Goal: Communication & Community: Participate in discussion

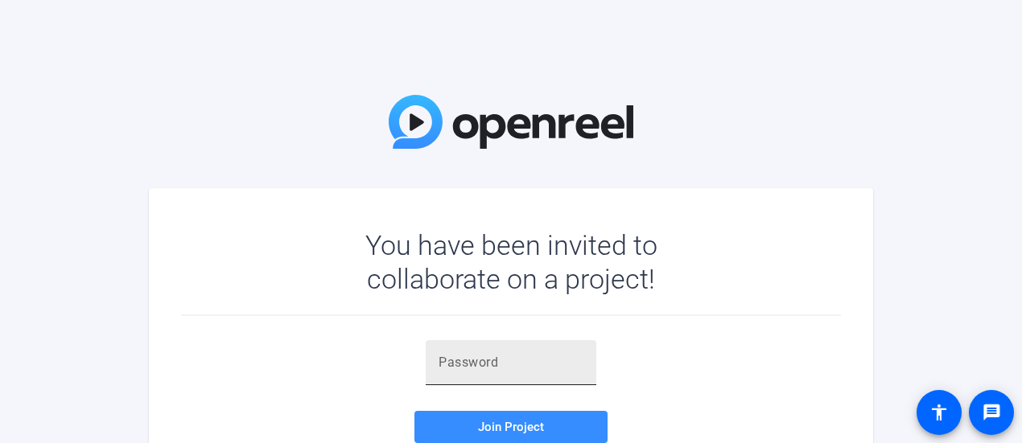
click at [563, 349] on div at bounding box center [510, 362] width 145 height 45
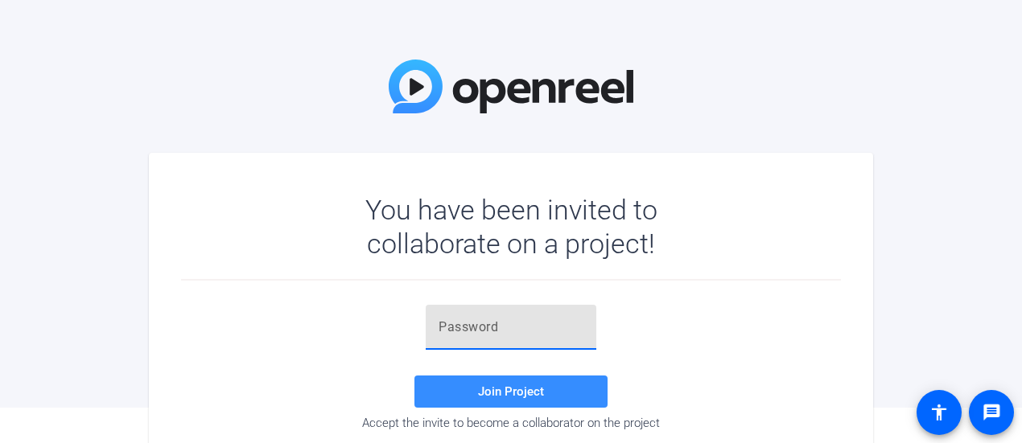
scroll to position [48, 0]
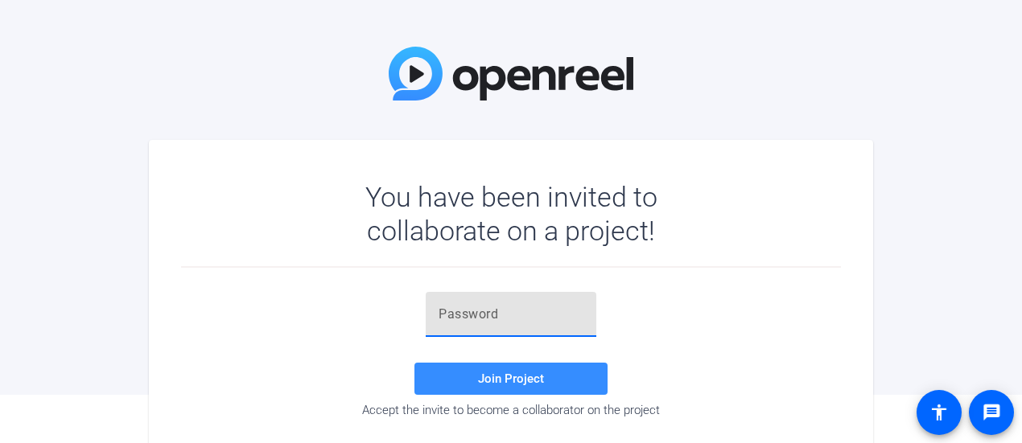
paste input "VRHCM("
type input "VRHCM("
click at [537, 383] on span "Join Project" at bounding box center [511, 379] width 66 height 14
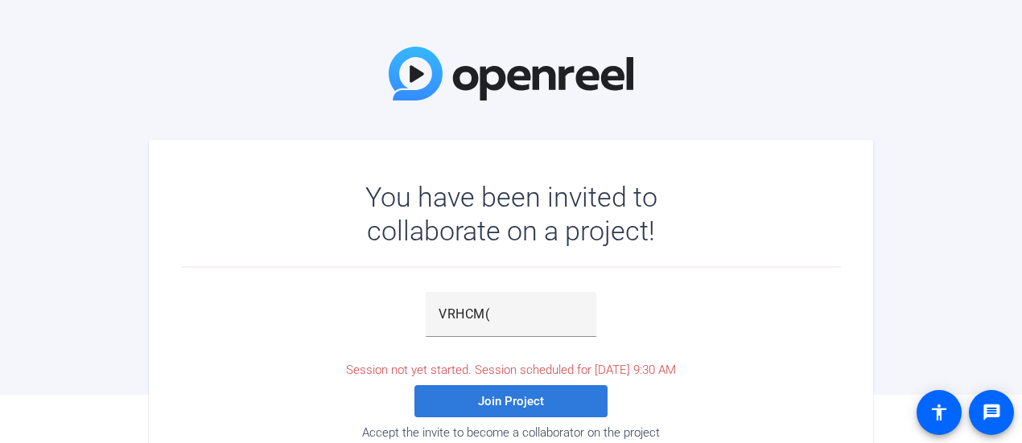
click at [555, 399] on span at bounding box center [510, 401] width 193 height 39
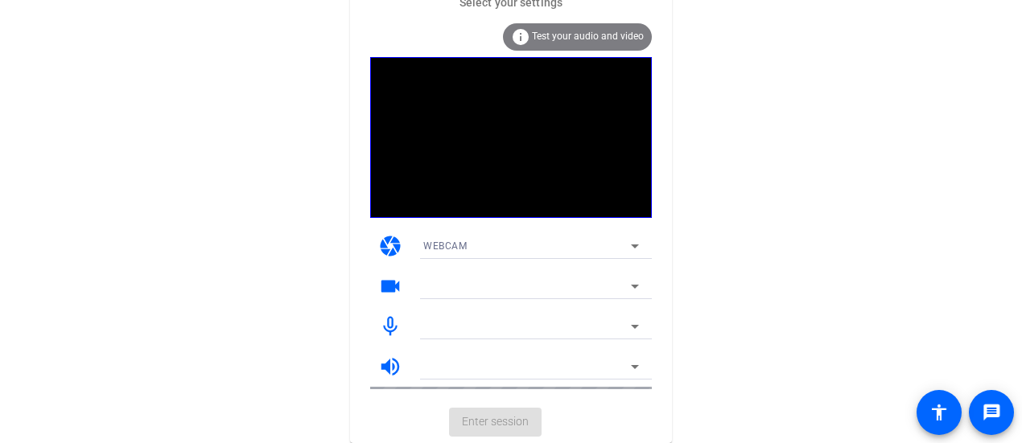
scroll to position [25, 0]
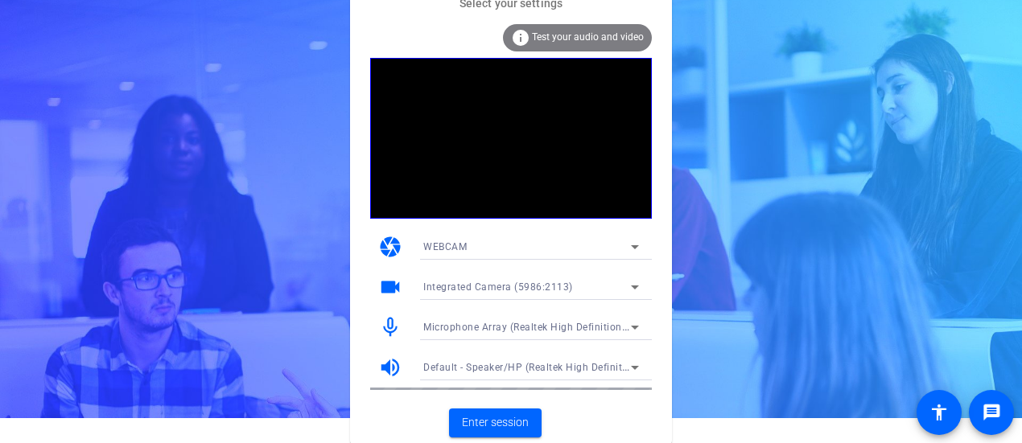
click at [543, 232] on div "camera WEBCAM" at bounding box center [511, 247] width 282 height 40
click at [545, 243] on div "WEBCAM" at bounding box center [527, 247] width 208 height 20
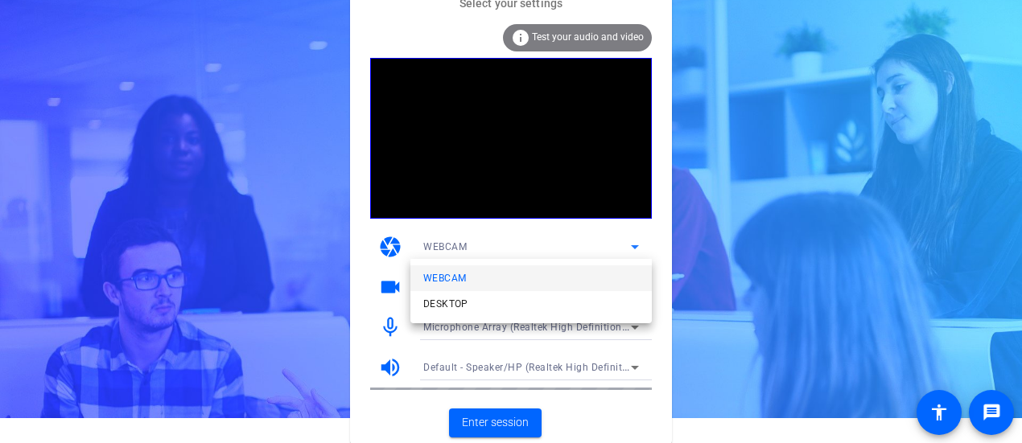
click at [484, 247] on div at bounding box center [511, 221] width 1022 height 443
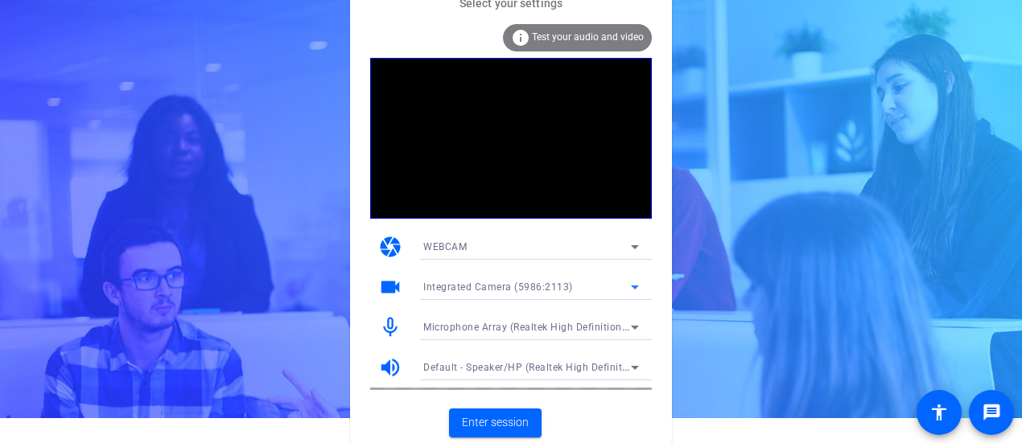
click at [467, 290] on span "Integrated Camera (5986:2113)" at bounding box center [498, 287] width 150 height 11
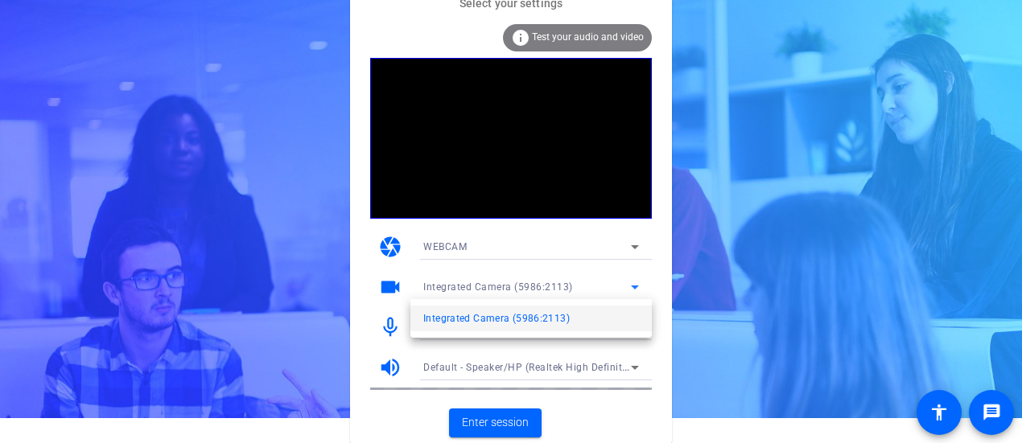
click at [494, 252] on div at bounding box center [511, 221] width 1022 height 443
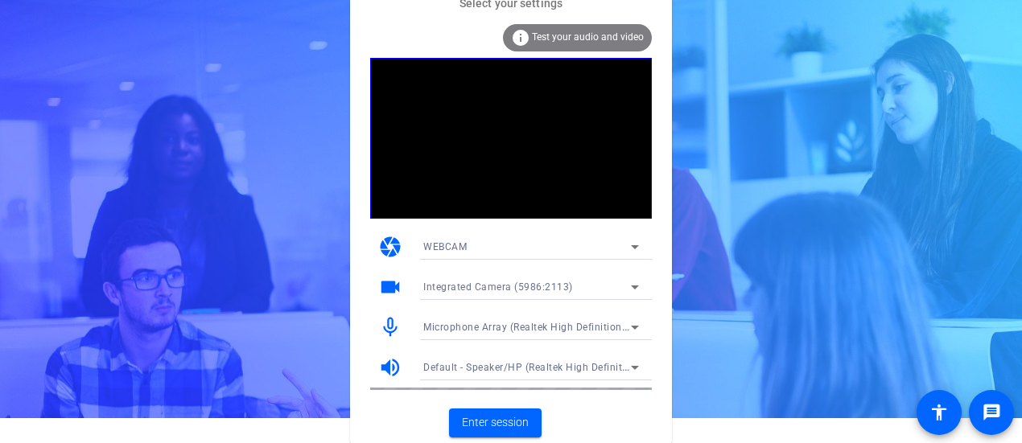
click at [388, 283] on mat-icon "videocam" at bounding box center [390, 287] width 24 height 24
click at [452, 241] on div "WEBCAM" at bounding box center [527, 247] width 208 height 20
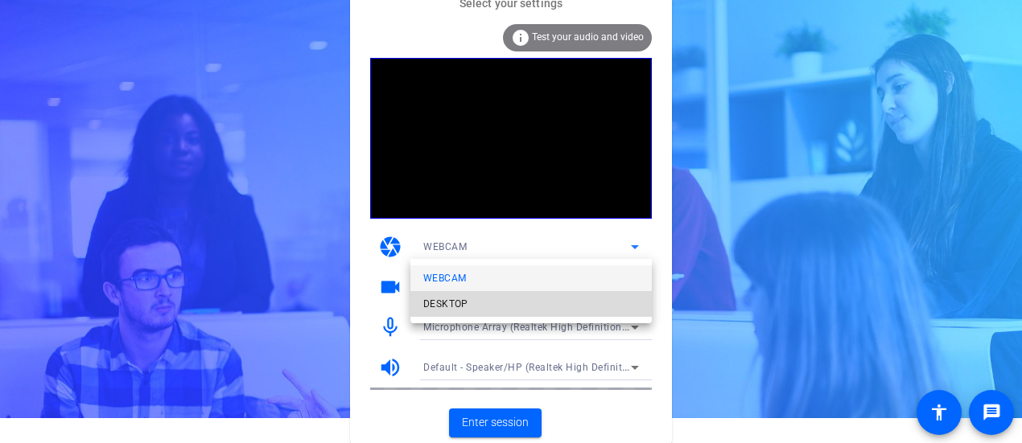
click at [444, 303] on span "DESKTOP" at bounding box center [445, 303] width 45 height 19
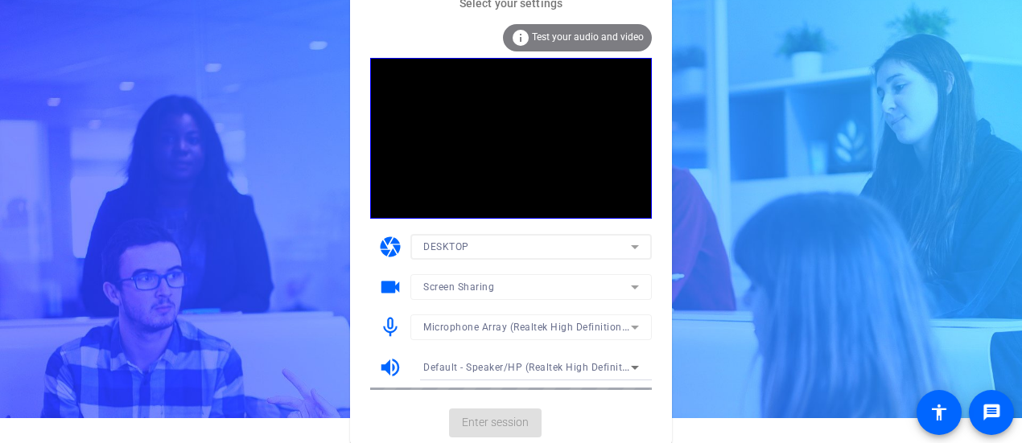
scroll to position [0, 0]
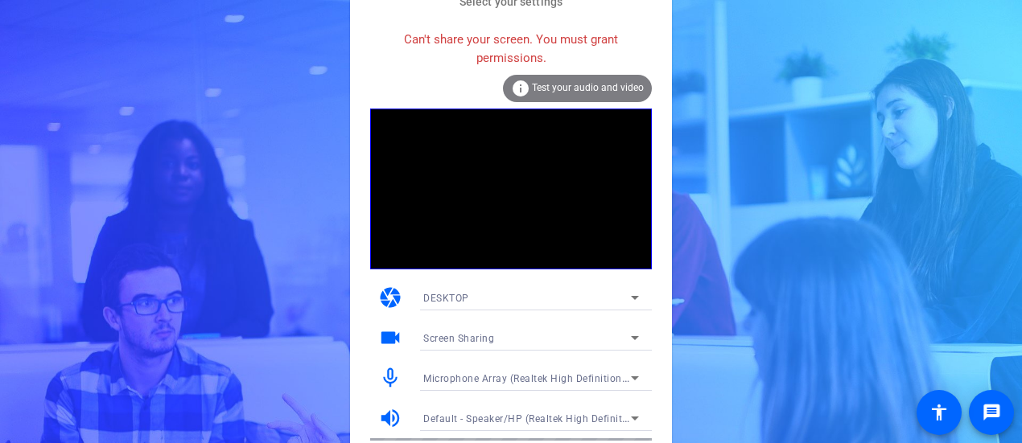
click at [489, 289] on div "DESKTOP" at bounding box center [527, 298] width 208 height 20
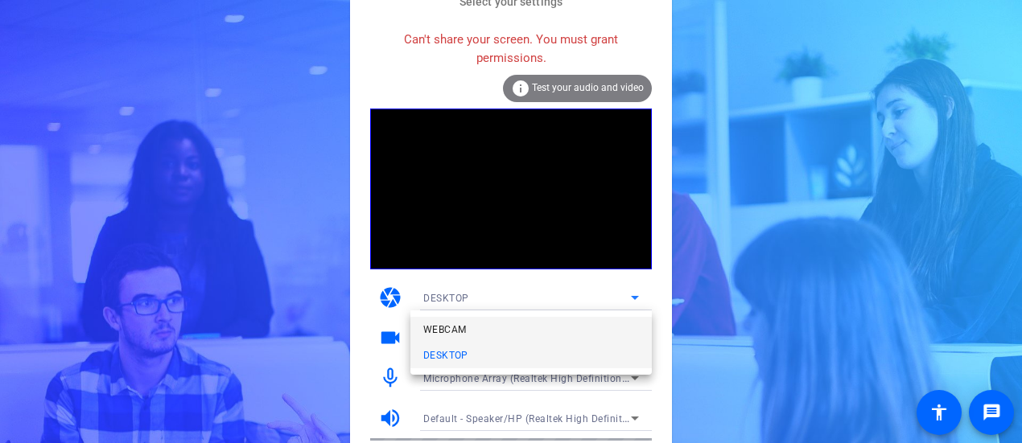
click at [483, 319] on mat-option "WEBCAM" at bounding box center [530, 330] width 241 height 26
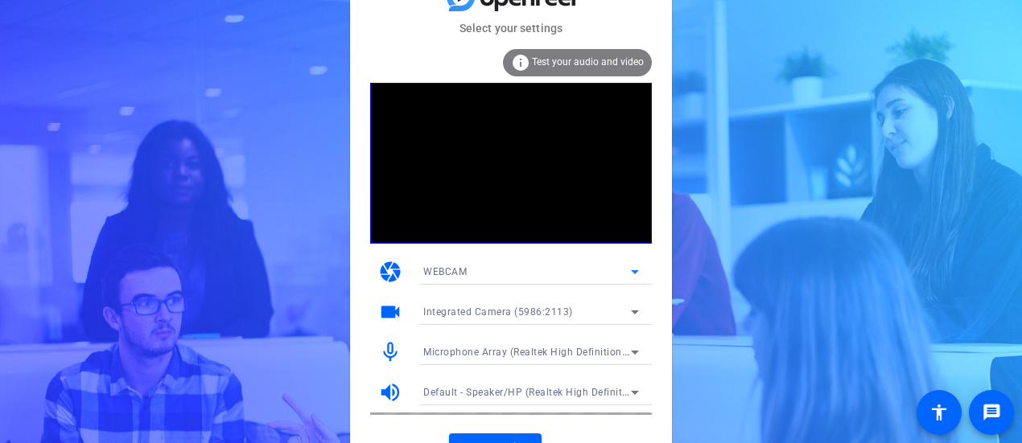
scroll to position [25, 0]
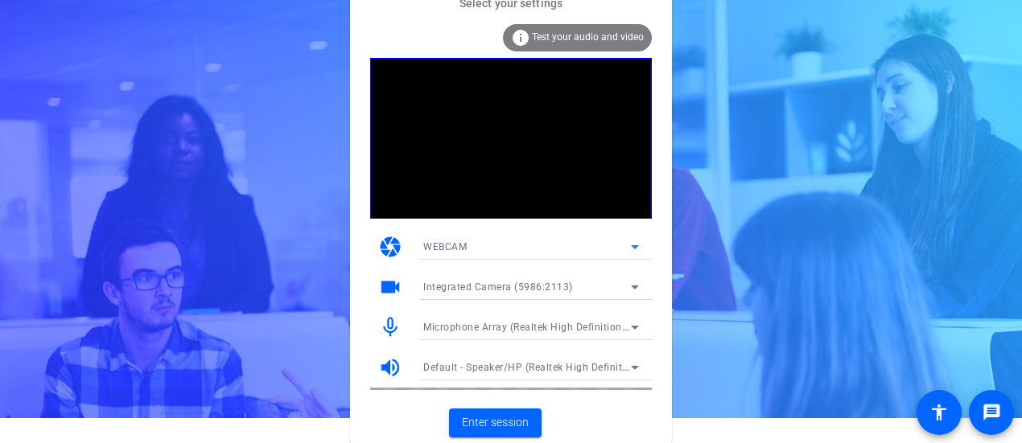
click at [632, 282] on icon at bounding box center [634, 287] width 19 height 19
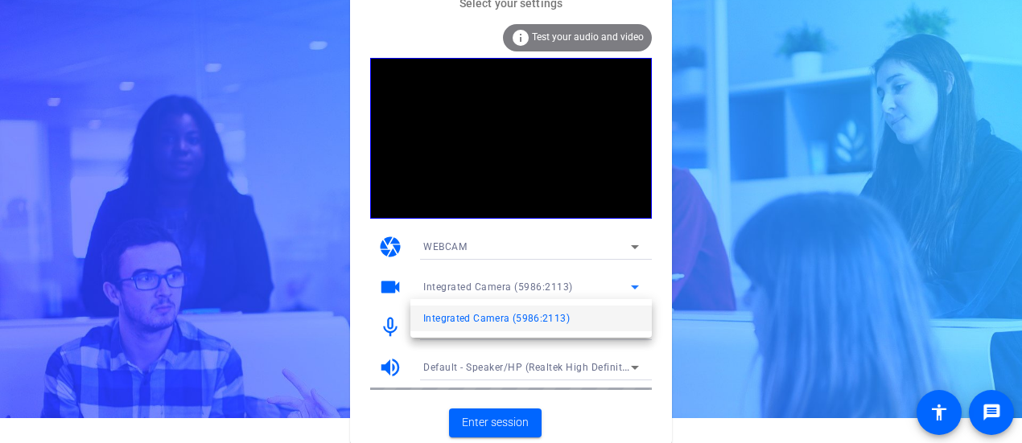
click at [632, 282] on div at bounding box center [511, 221] width 1022 height 443
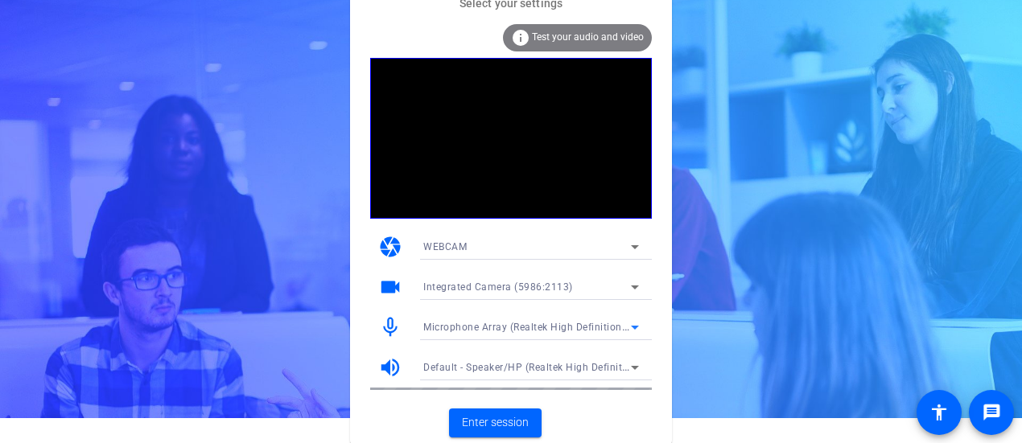
click at [516, 319] on div "Microphone Array (Realtek High Definition Audio)" at bounding box center [527, 327] width 208 height 20
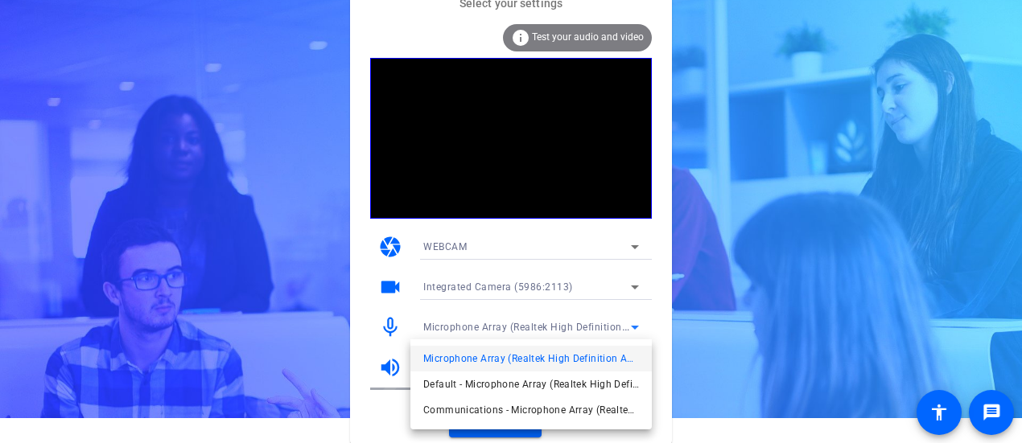
click at [516, 319] on div at bounding box center [511, 221] width 1022 height 443
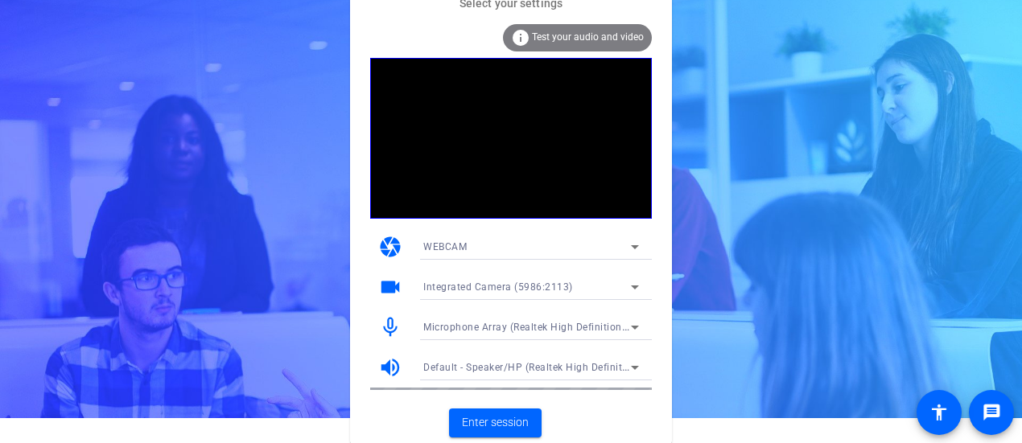
click at [486, 368] on span "Default - Speaker/HP (Realtek High Definition Audio)" at bounding box center [547, 366] width 248 height 13
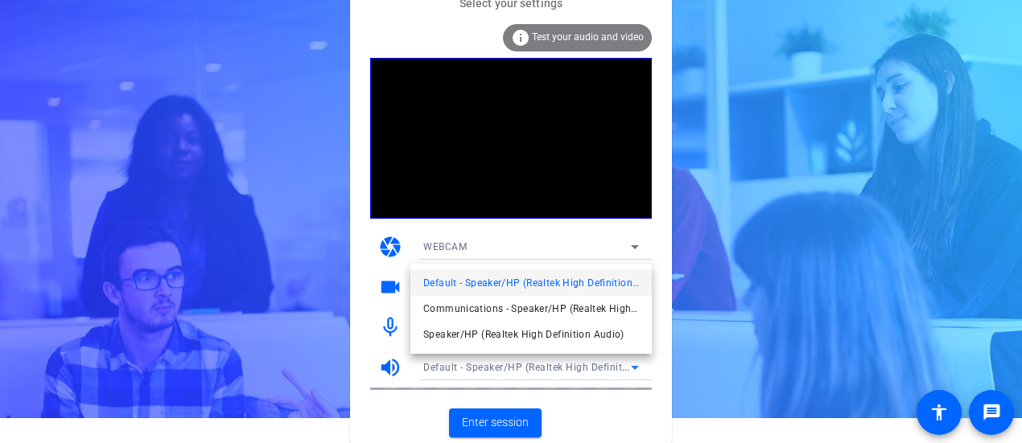
click at [486, 368] on div at bounding box center [511, 221] width 1022 height 443
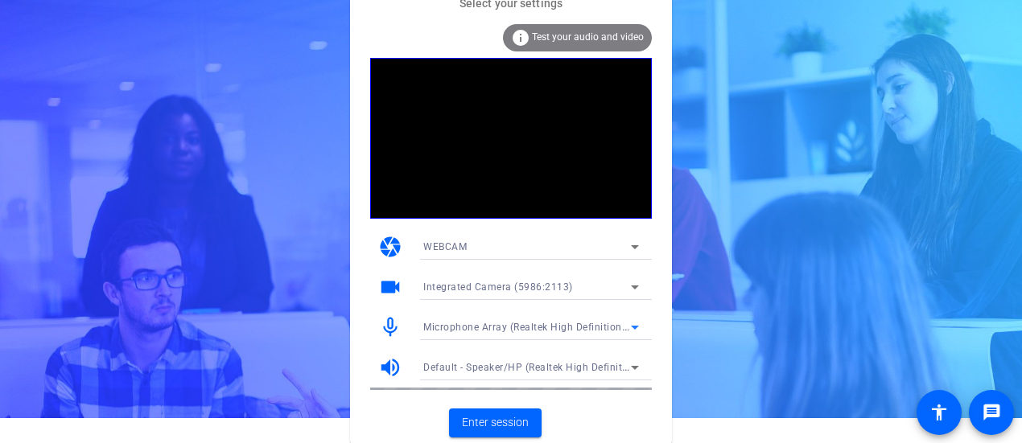
click at [498, 323] on span "Microphone Array (Realtek High Definition Audio)" at bounding box center [539, 326] width 232 height 13
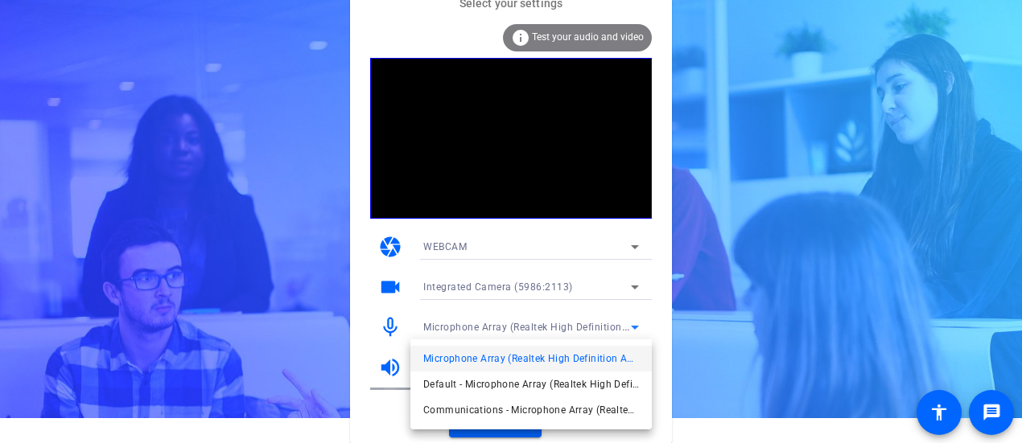
click at [498, 323] on div at bounding box center [511, 221] width 1022 height 443
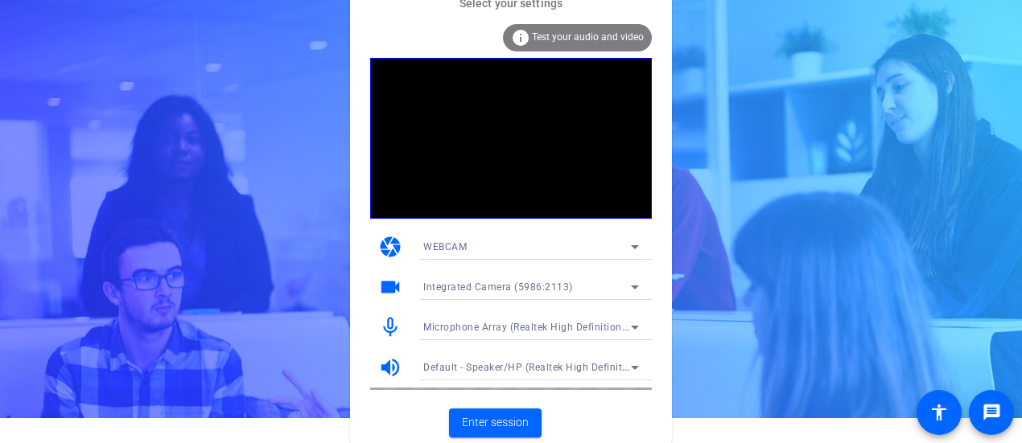
scroll to position [0, 0]
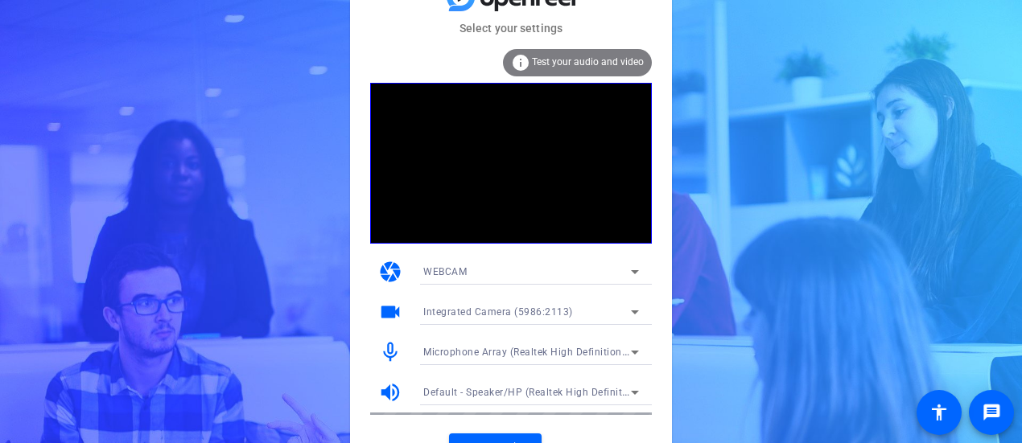
scroll to position [25, 0]
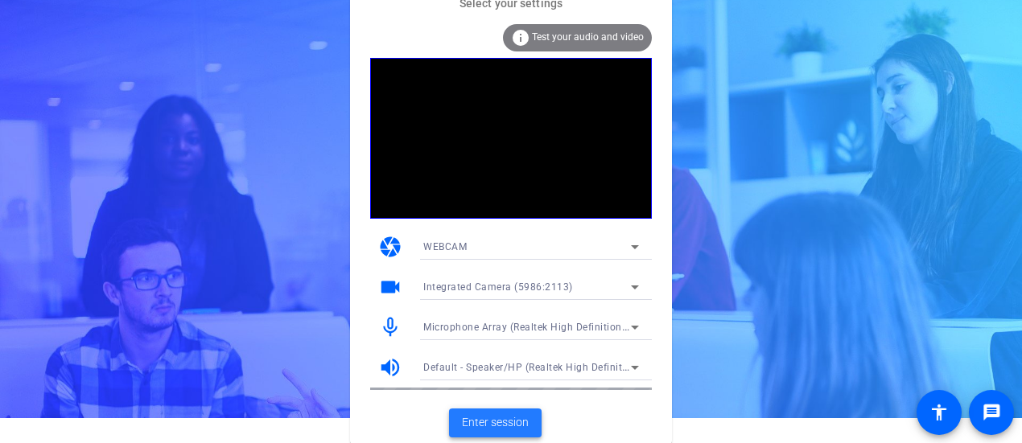
click at [504, 426] on span "Enter session" at bounding box center [495, 422] width 67 height 17
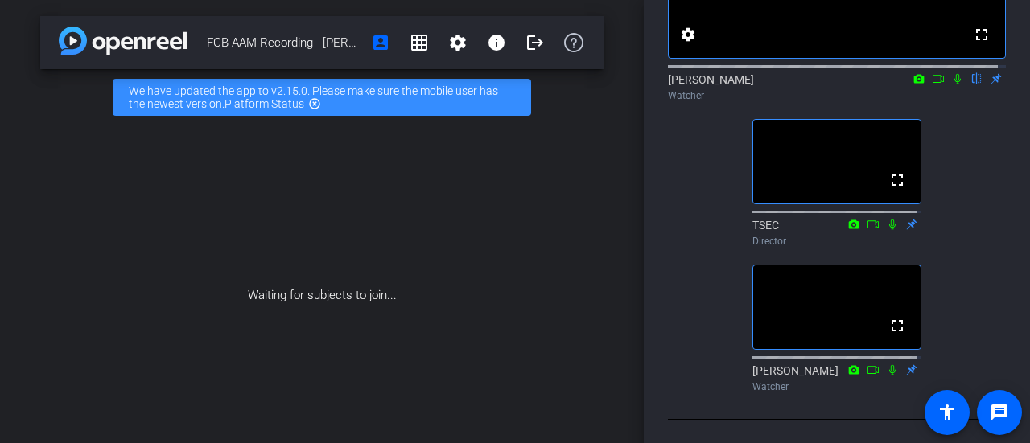
scroll to position [199, 0]
click at [932, 84] on icon at bounding box center [938, 77] width 13 height 11
click at [970, 84] on icon at bounding box center [976, 77] width 13 height 11
drag, startPoint x: 969, startPoint y: 93, endPoint x: 992, endPoint y: 113, distance: 31.3
click at [992, 102] on div "Watcher" at bounding box center [837, 95] width 338 height 14
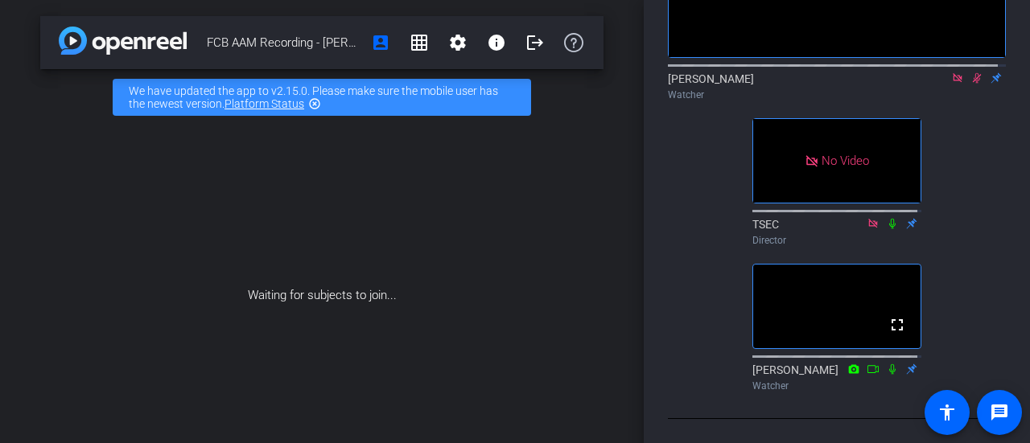
click at [973, 84] on icon at bounding box center [977, 78] width 9 height 10
click at [973, 84] on icon at bounding box center [976, 78] width 6 height 10
click at [973, 84] on icon at bounding box center [977, 78] width 9 height 10
click at [970, 84] on icon at bounding box center [976, 77] width 13 height 11
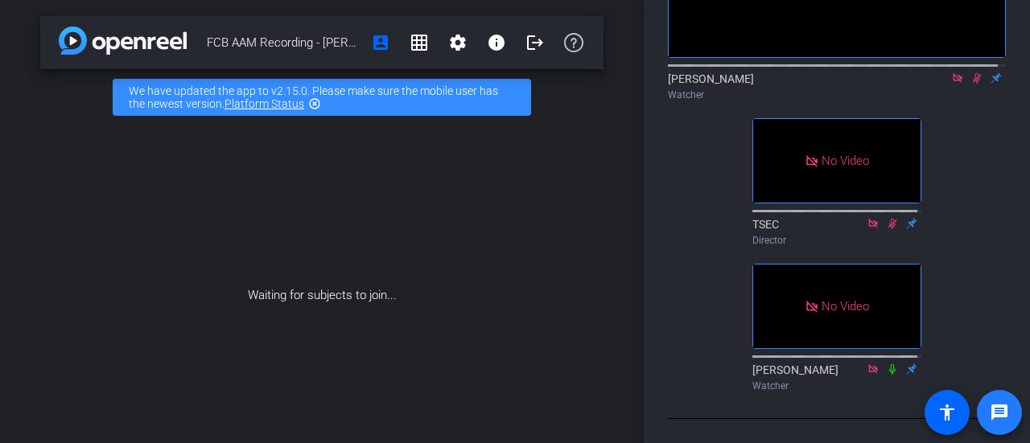
click at [1002, 406] on mat-icon "message" at bounding box center [999, 412] width 19 height 19
click at [970, 72] on icon at bounding box center [976, 77] width 13 height 11
drag, startPoint x: 969, startPoint y: 65, endPoint x: 988, endPoint y: 80, distance: 24.1
click at [988, 88] on div "Watcher" at bounding box center [837, 95] width 338 height 14
click at [973, 73] on icon at bounding box center [976, 78] width 6 height 10
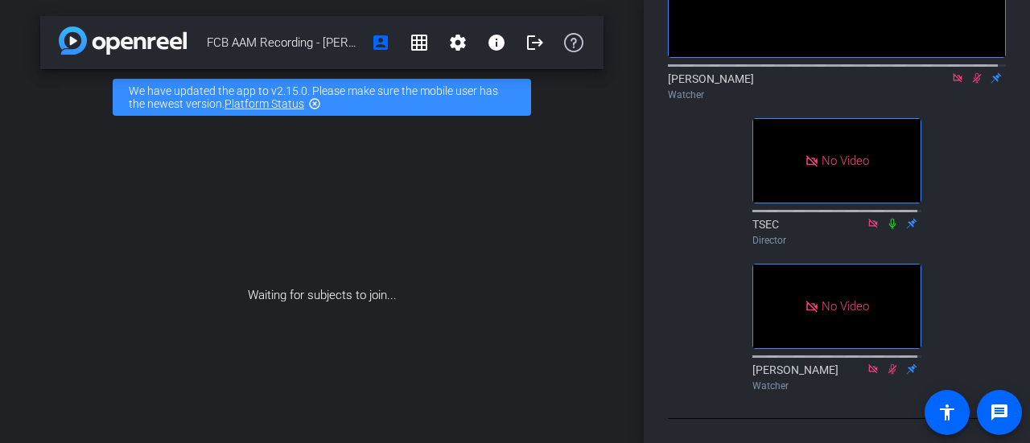
click at [682, 257] on div "No Video Donna Choi Watcher No Video TSEC Director No Video Kevin Moore Watcher" at bounding box center [837, 133] width 338 height 530
click at [970, 72] on icon at bounding box center [976, 77] width 13 height 11
click at [716, 339] on div "No Video Donna Choi Watcher No Video TSEC Director No Video Kevin Moore Watcher" at bounding box center [837, 133] width 338 height 530
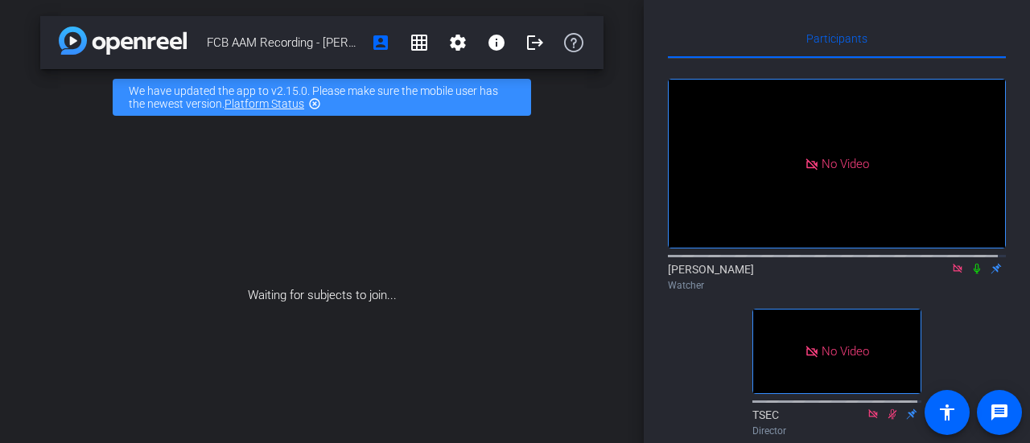
scroll to position [0, 0]
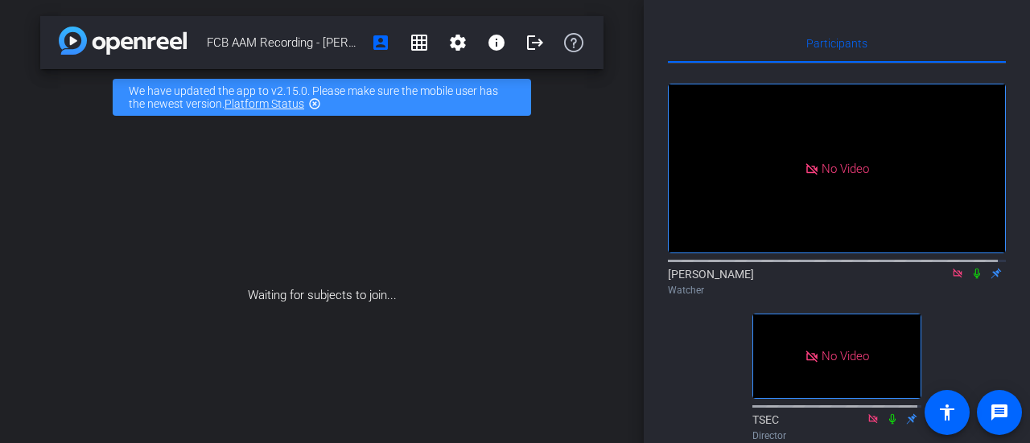
click at [970, 279] on icon at bounding box center [976, 273] width 13 height 11
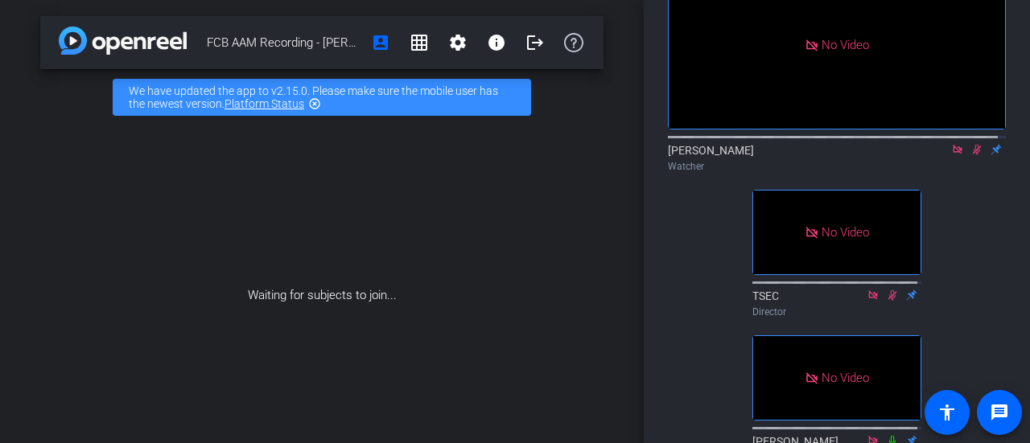
scroll to position [226, 0]
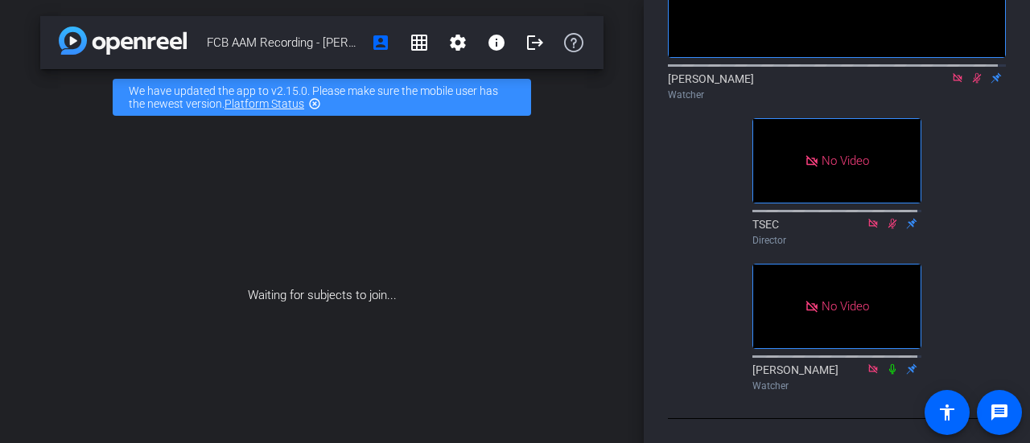
click at [973, 73] on icon at bounding box center [977, 78] width 9 height 10
click at [973, 73] on icon at bounding box center [976, 78] width 6 height 10
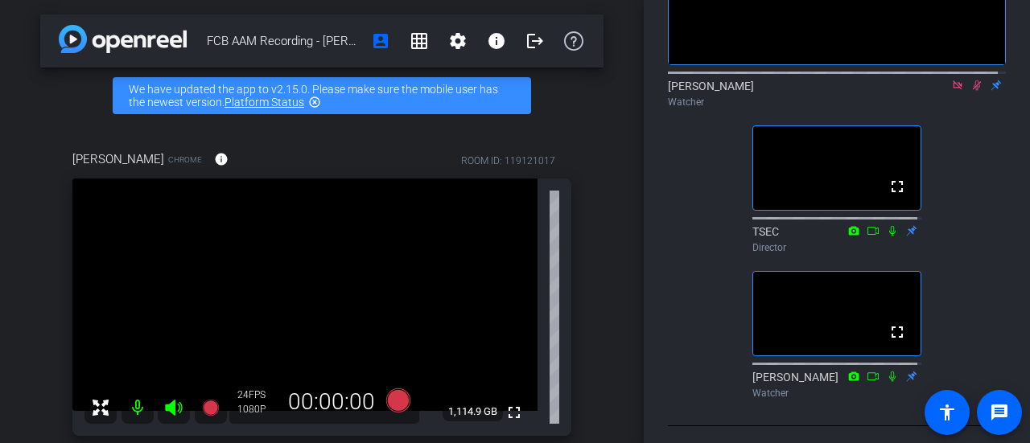
scroll to position [111, 0]
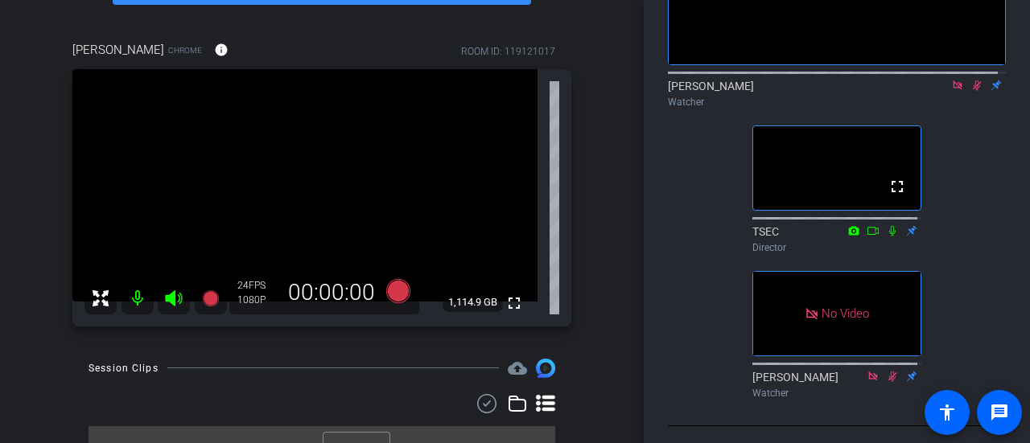
click at [687, 247] on div "No Video Donna Choi Watcher fullscreen TSEC Director No Video Kevin Moore Watch…" at bounding box center [837, 140] width 338 height 530
click at [554, 159] on div "fullscreen 1,114.9 GB" at bounding box center [321, 197] width 499 height 257
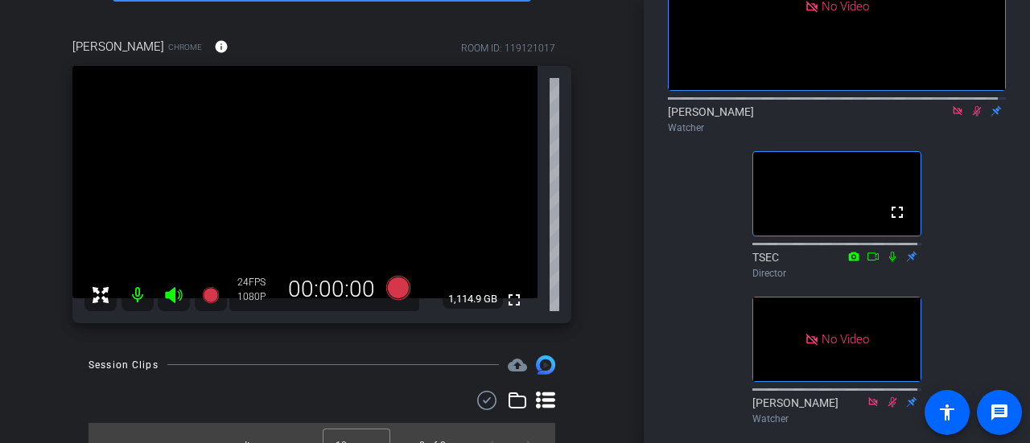
scroll to position [164, 0]
click at [970, 115] on icon at bounding box center [976, 109] width 13 height 11
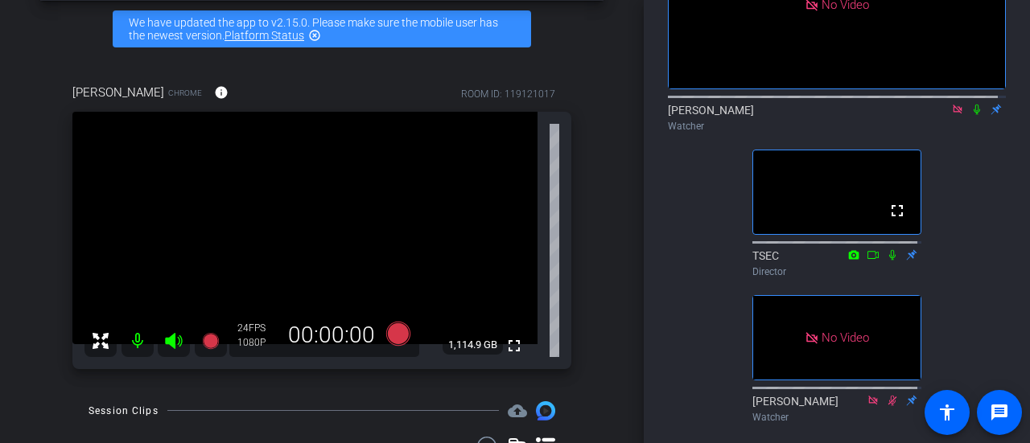
scroll to position [66, 0]
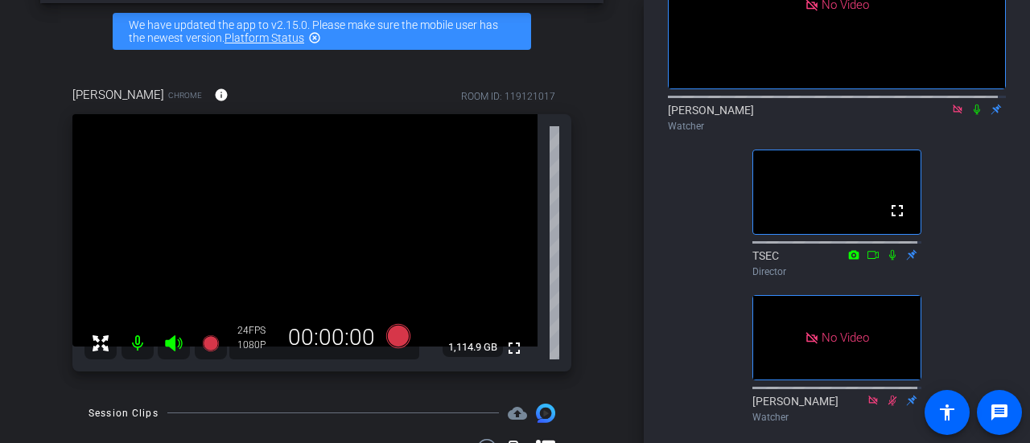
click at [973, 115] on icon at bounding box center [976, 110] width 6 height 10
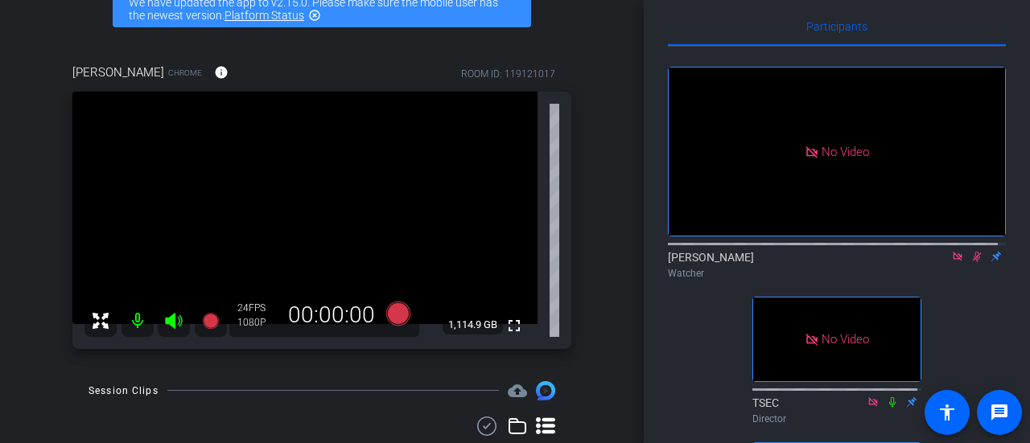
scroll to position [85, 0]
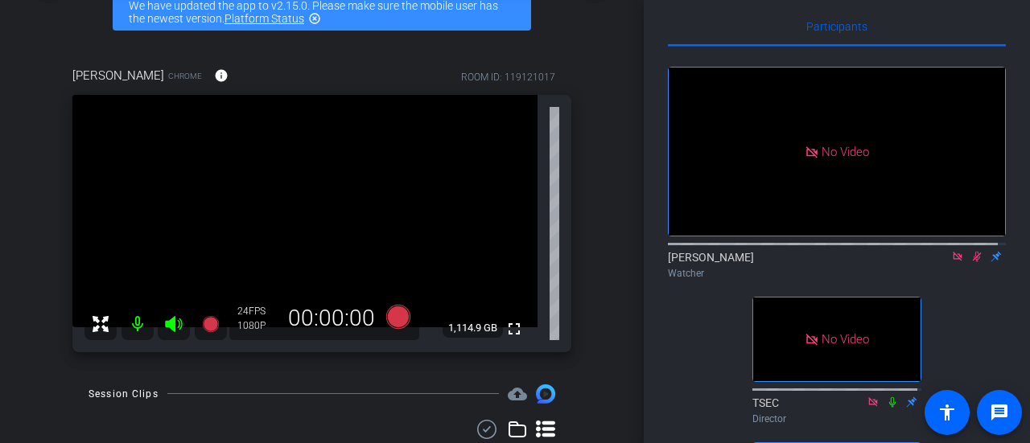
click at [105, 334] on mat-icon at bounding box center [100, 324] width 32 height 32
click at [106, 313] on mat-icon at bounding box center [100, 324] width 32 height 32
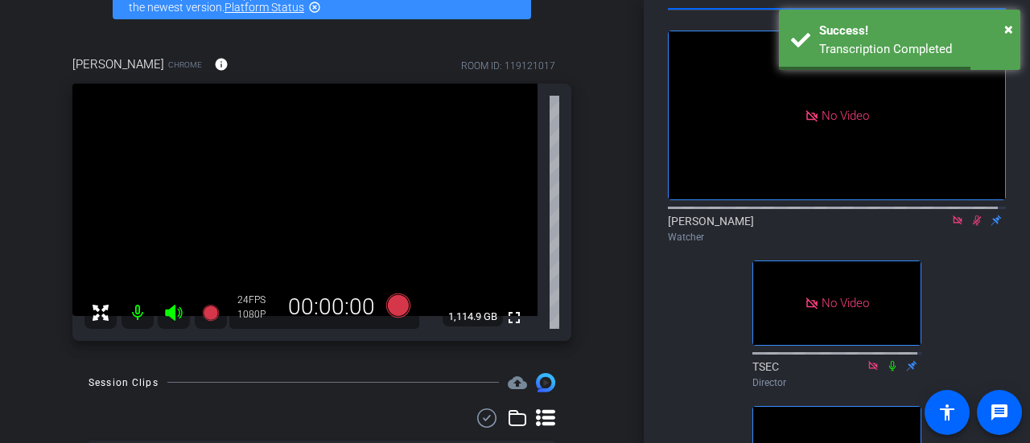
scroll to position [51, 0]
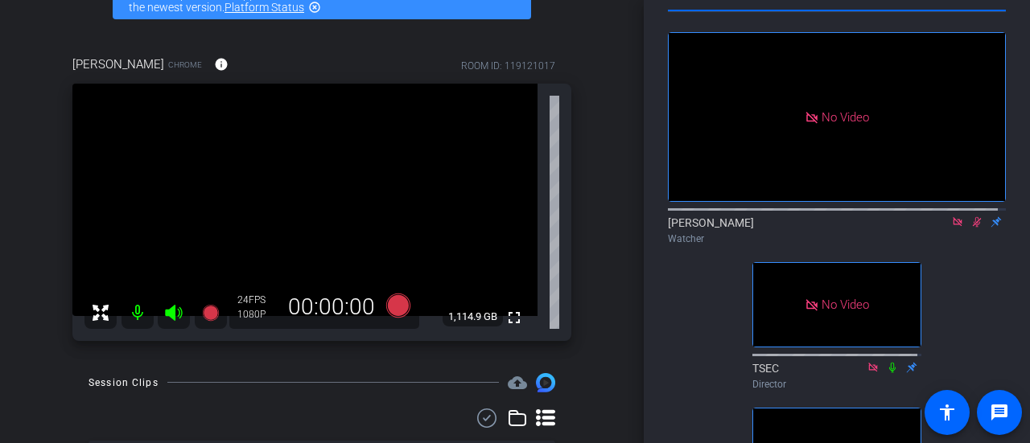
click at [973, 228] on icon at bounding box center [977, 222] width 9 height 10
click at [970, 228] on icon at bounding box center [976, 221] width 13 height 11
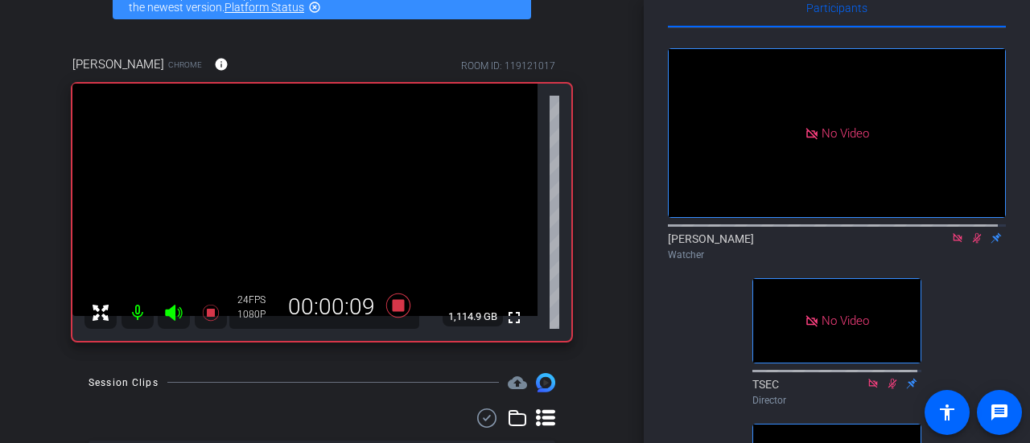
scroll to position [34, 0]
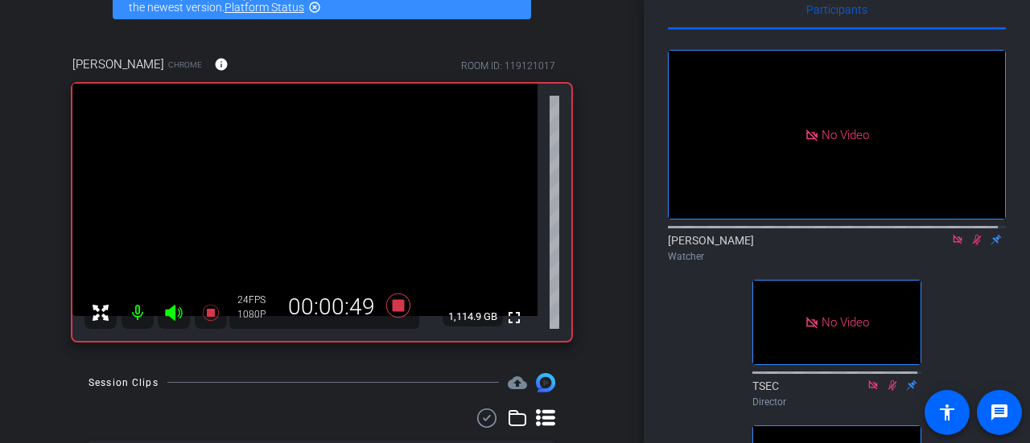
click at [965, 269] on div "Donna Choi Watcher" at bounding box center [837, 244] width 338 height 49
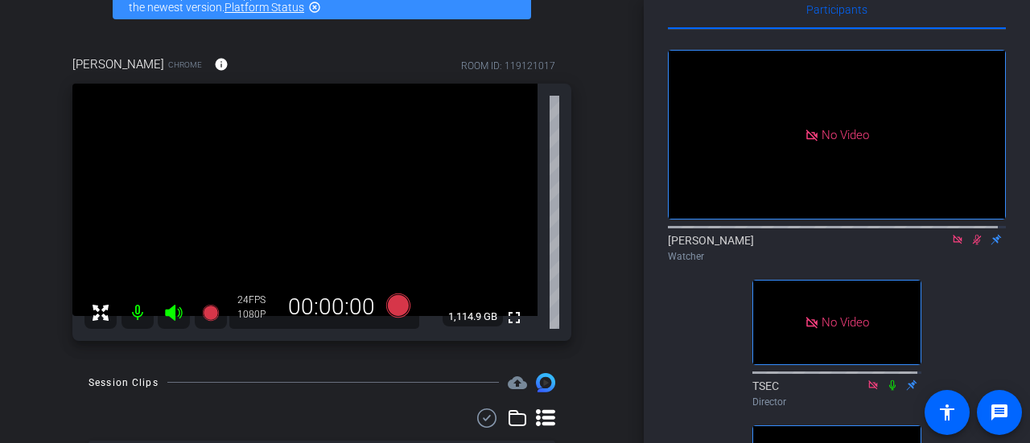
click at [970, 245] on icon at bounding box center [976, 239] width 13 height 11
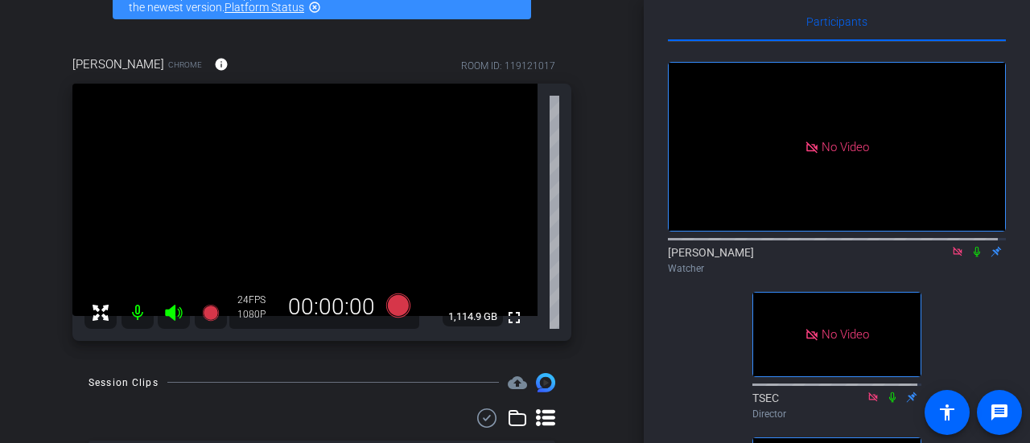
scroll to position [20, 0]
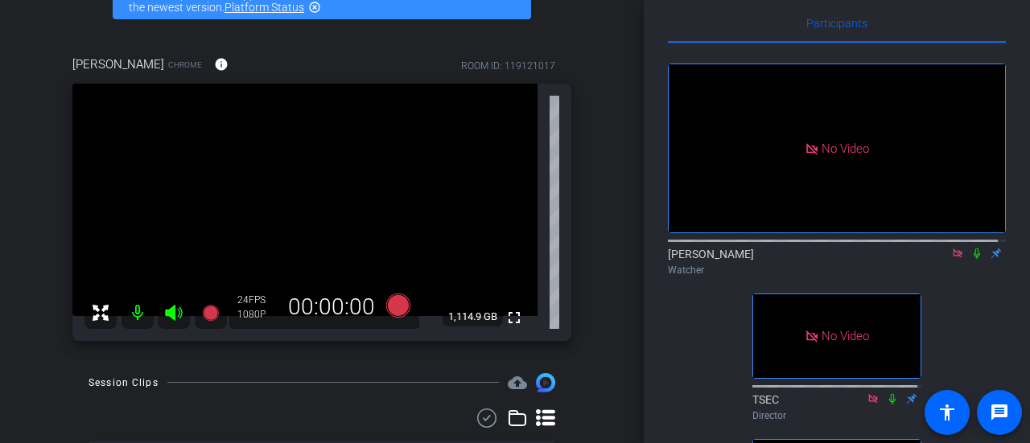
click at [951, 307] on div "No Video Donna Choi Watcher No Video TSEC Director No Video Kevin Moore Watcher" at bounding box center [837, 308] width 338 height 530
click at [967, 261] on mat-icon at bounding box center [976, 253] width 19 height 14
drag, startPoint x: 965, startPoint y: 275, endPoint x: 986, endPoint y: 290, distance: 25.9
click at [986, 278] on div "Watcher" at bounding box center [837, 270] width 338 height 14
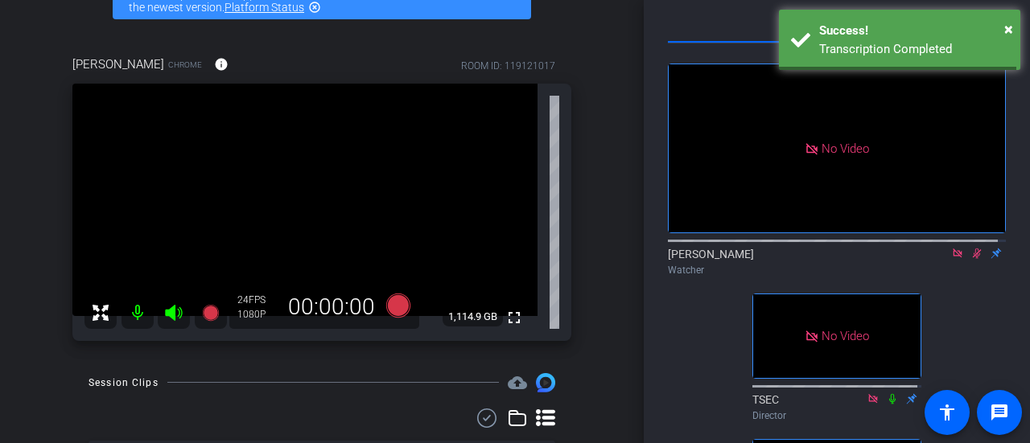
click at [973, 259] on icon at bounding box center [976, 253] width 13 height 11
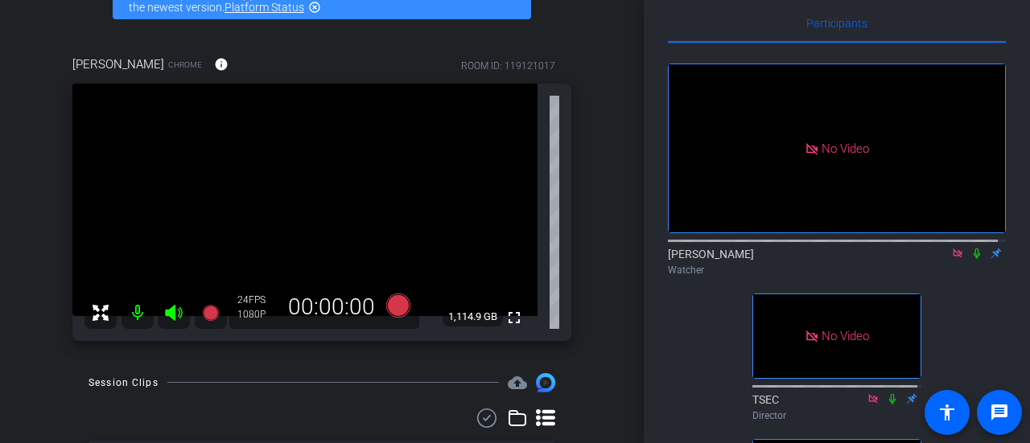
click at [969, 277] on div "Donna Choi Watcher" at bounding box center [837, 261] width 338 height 31
click at [970, 259] on icon at bounding box center [976, 253] width 13 height 11
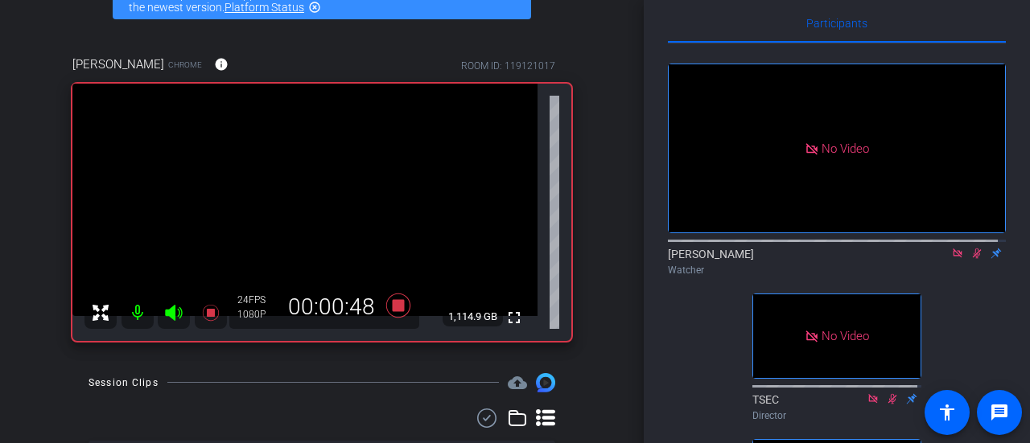
click at [973, 259] on icon at bounding box center [977, 254] width 9 height 10
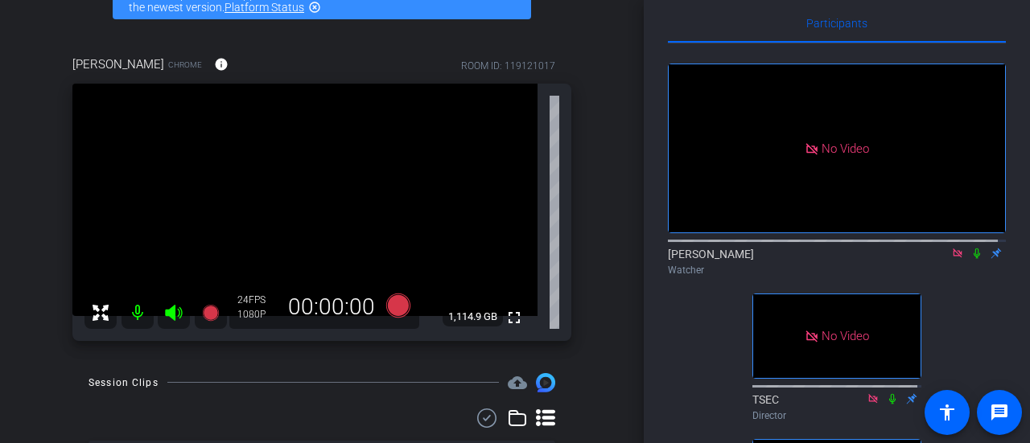
click at [970, 259] on icon at bounding box center [976, 253] width 13 height 11
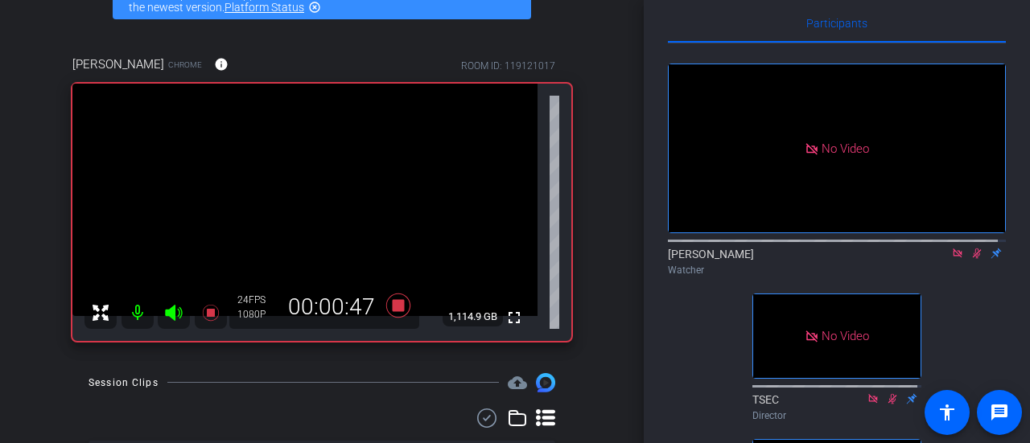
click at [970, 259] on icon at bounding box center [976, 253] width 13 height 11
